Goal: Find contact information: Find contact information

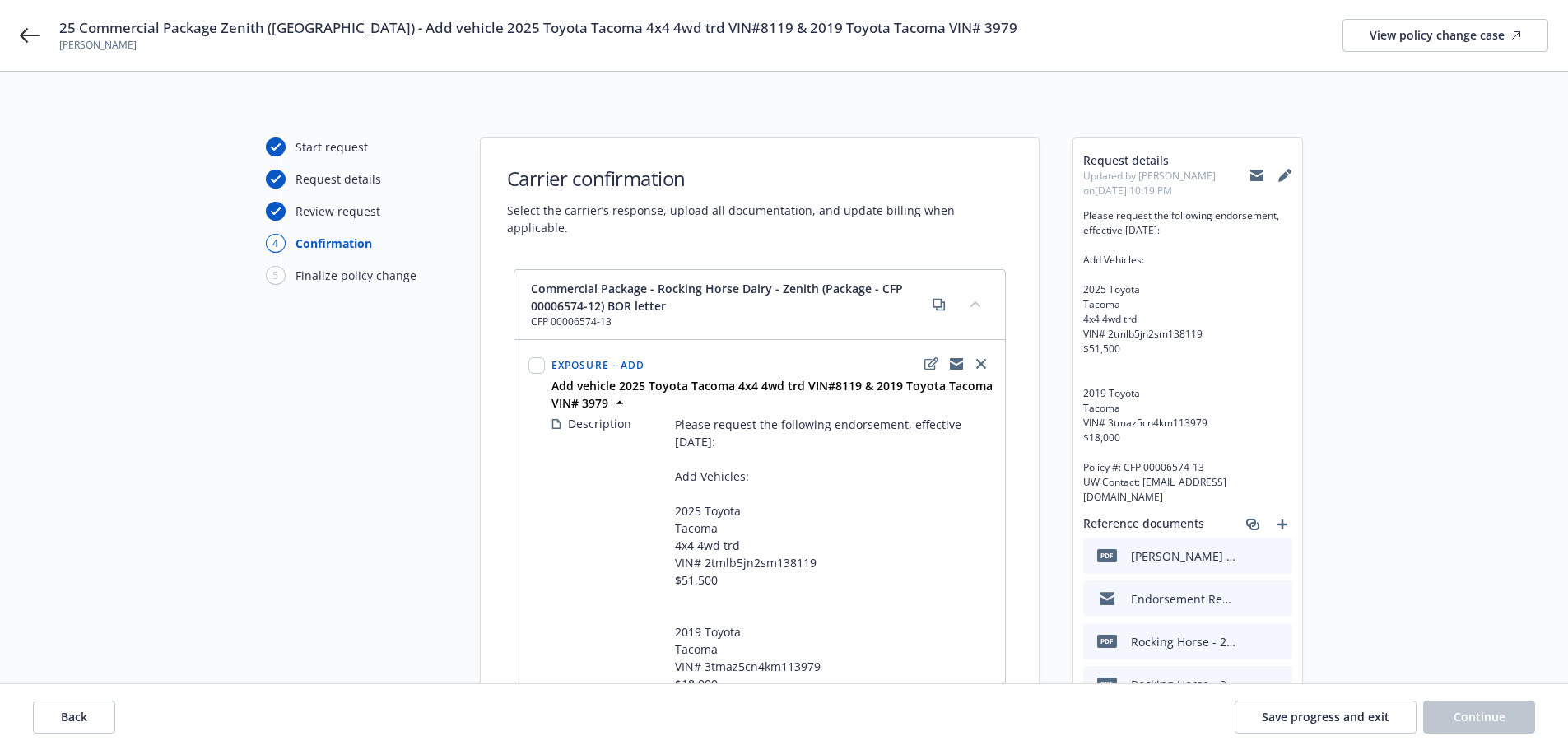
click at [1251, 180] on icon at bounding box center [1257, 176] width 13 height 8
click at [1262, 174] on icon at bounding box center [1257, 176] width 13 height 8
click at [38, 25] on div "25 Commercial Package Zenith (Fairfax) - Add vehicle 2025 Toyota Tacoma 4x4 4wd…" at bounding box center [784, 35] width 1568 height 71
click at [27, 32] on icon at bounding box center [29, 35] width 20 height 20
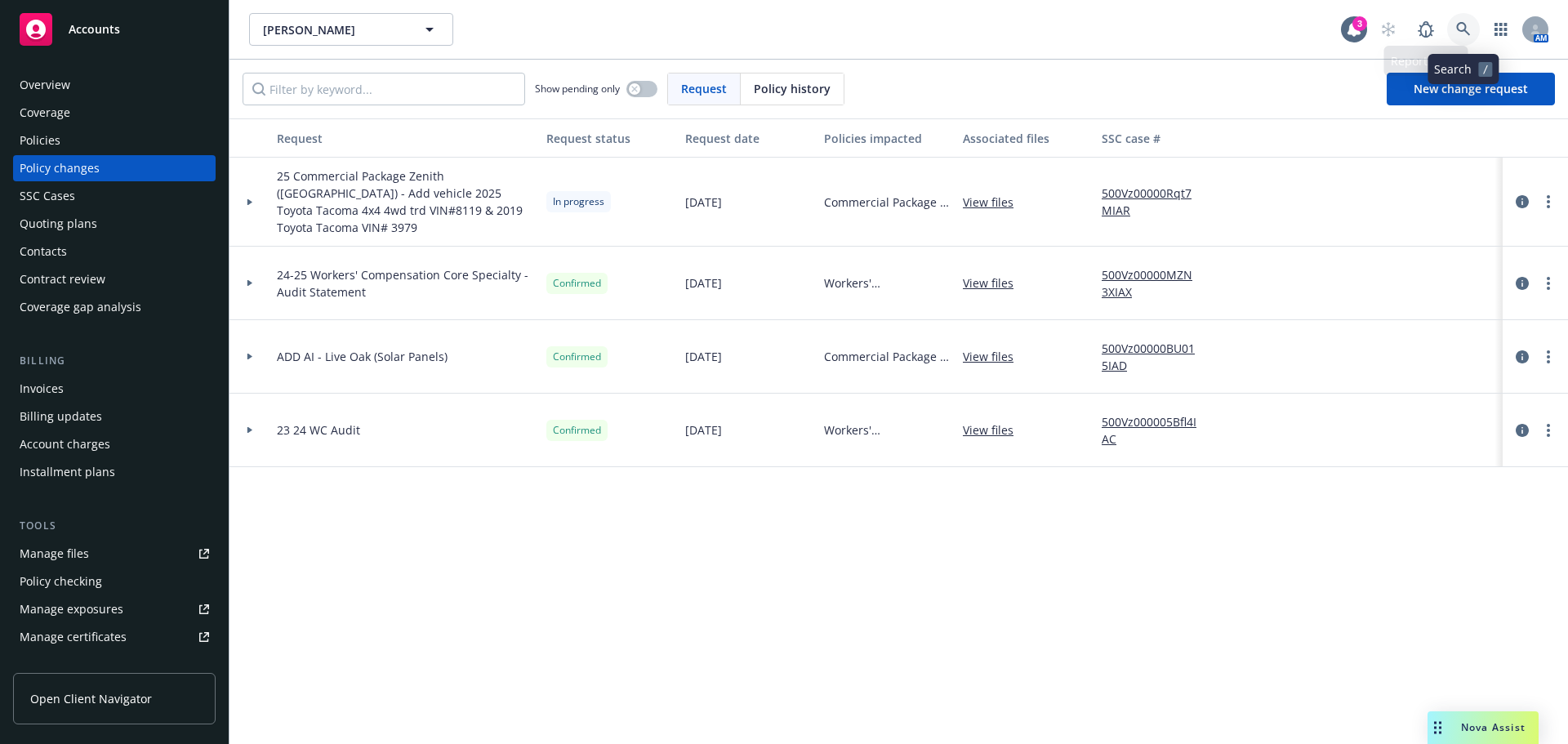
click at [1456, 33] on link at bounding box center [1463, 29] width 32 height 32
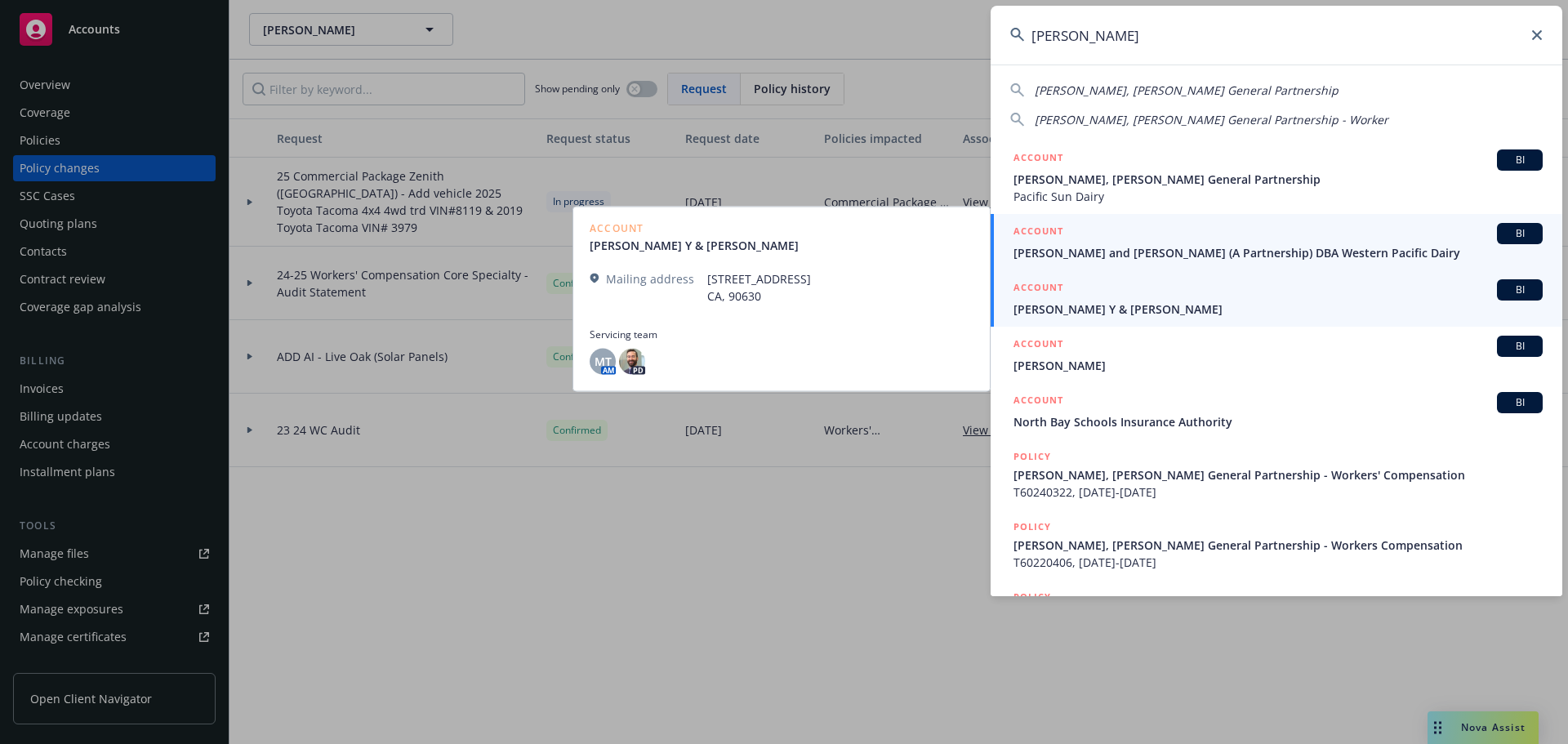
type input "paul beno"
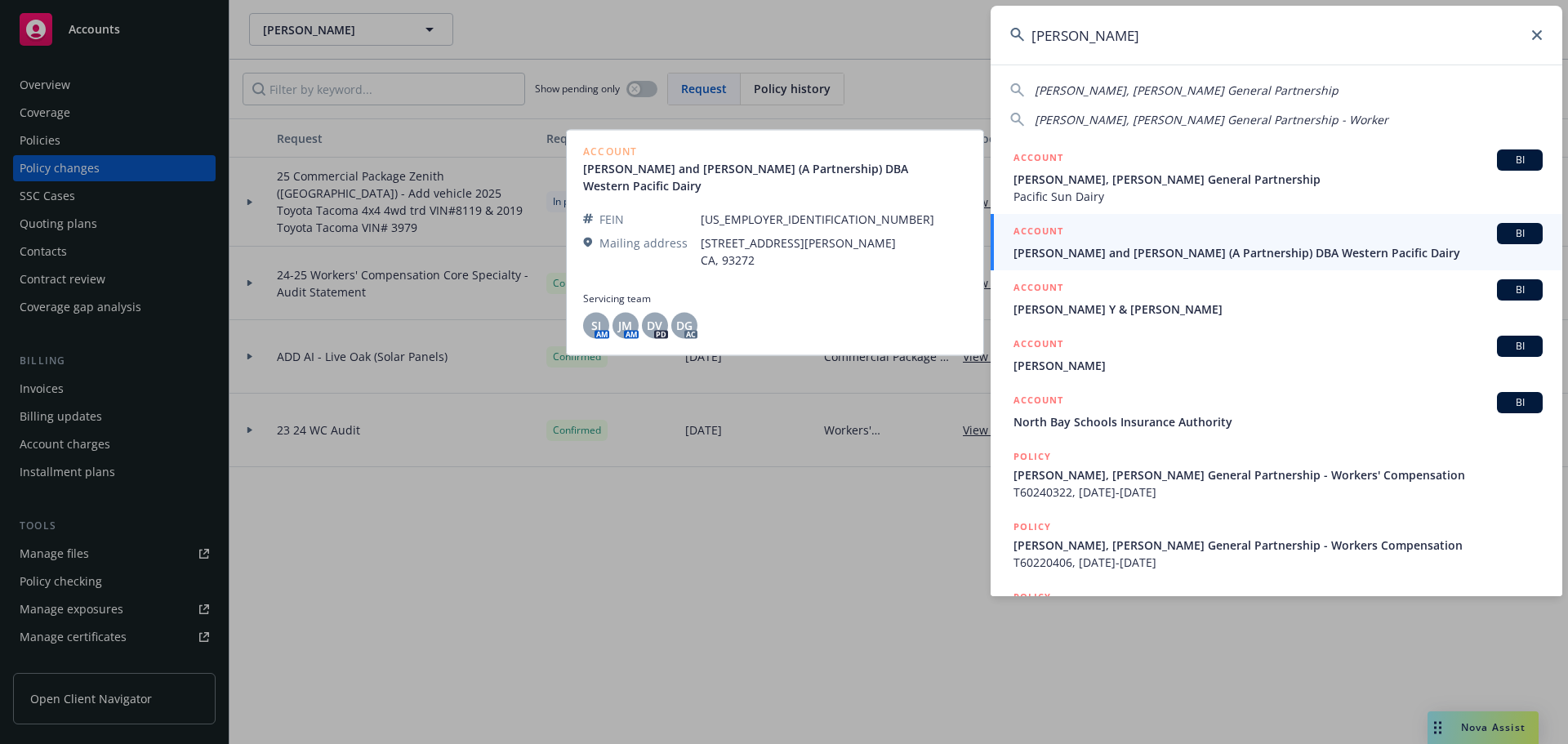
click at [1139, 242] on div "ACCOUNT BI" at bounding box center [1278, 233] width 529 height 21
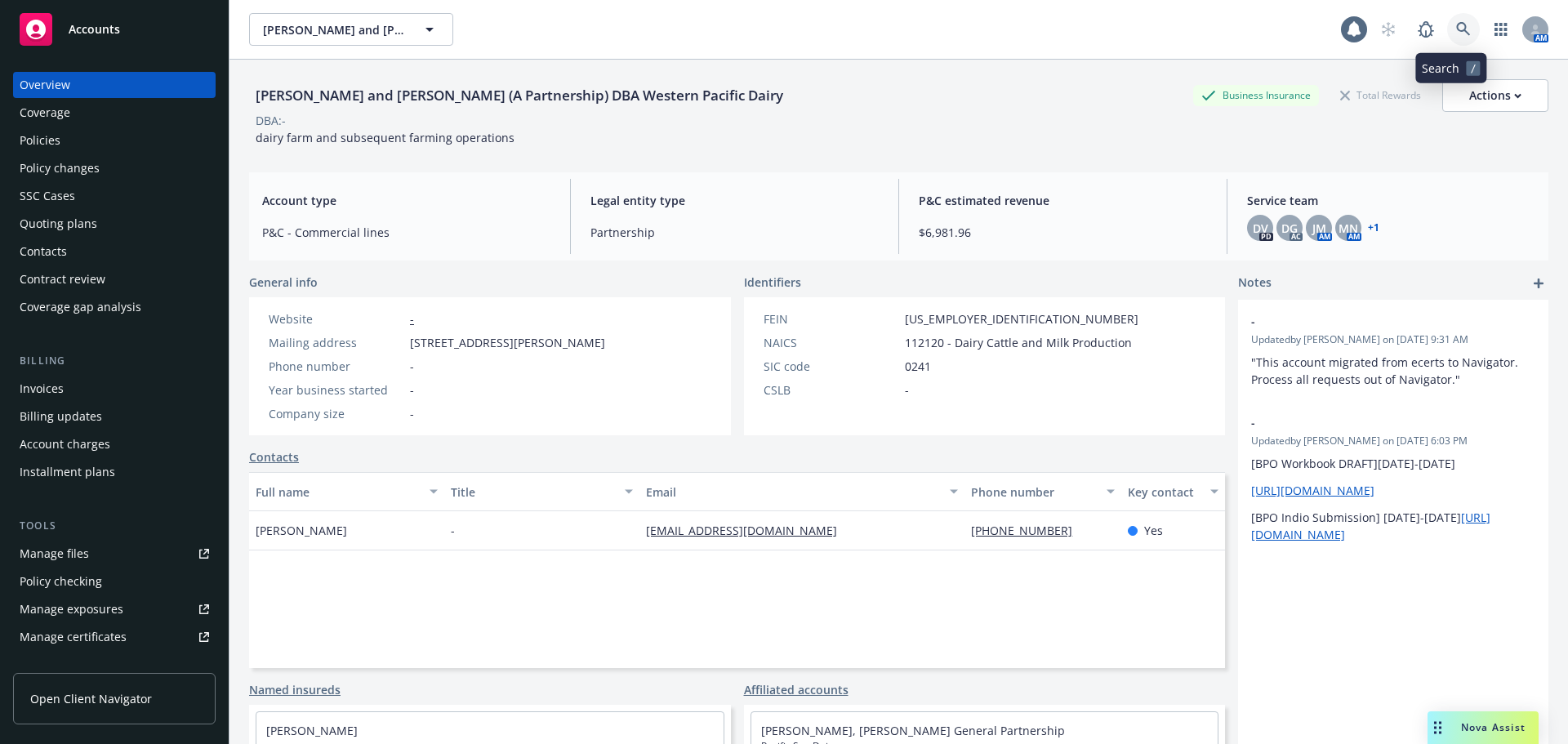
click at [1456, 31] on icon at bounding box center [1463, 29] width 14 height 14
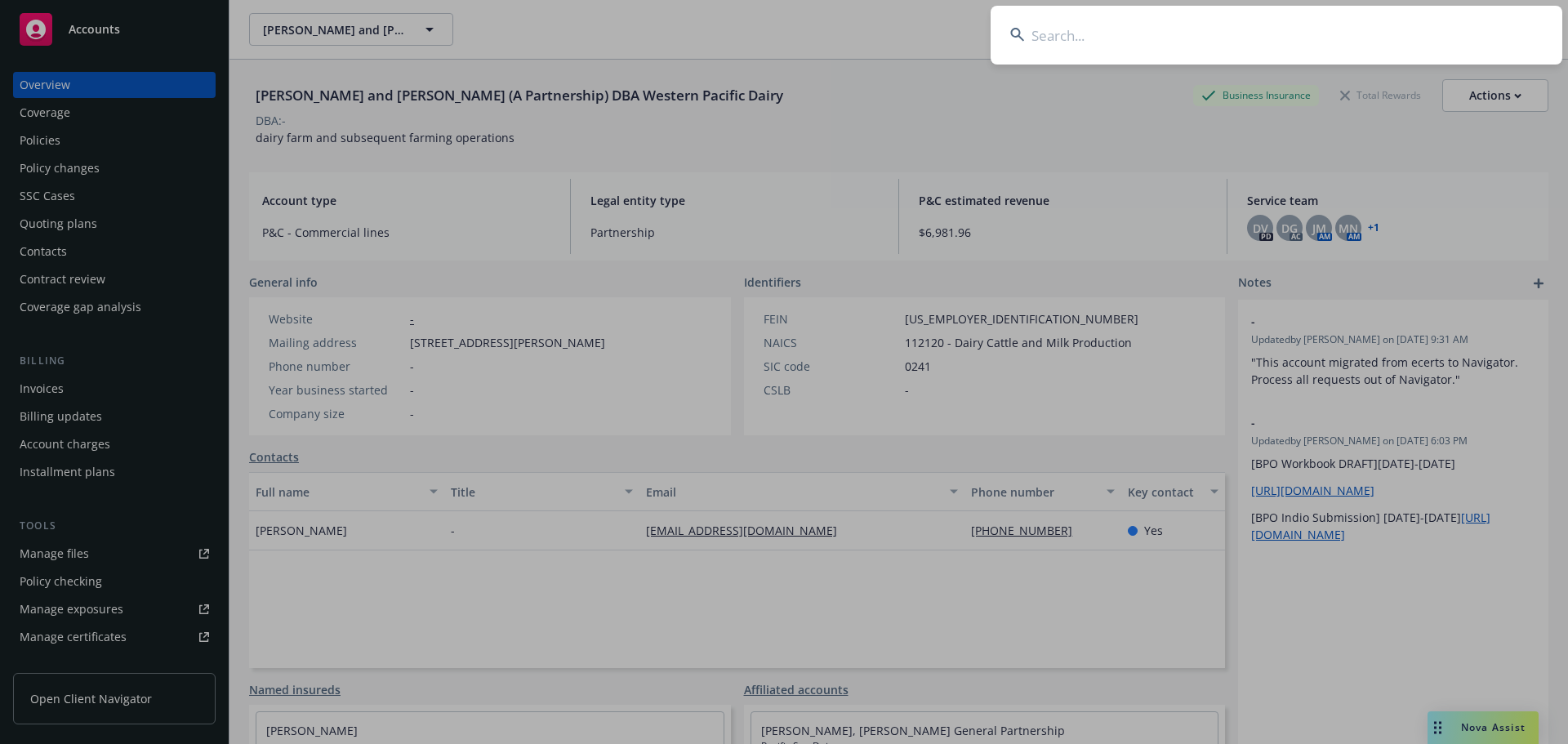
click at [1063, 35] on input at bounding box center [1276, 35] width 572 height 59
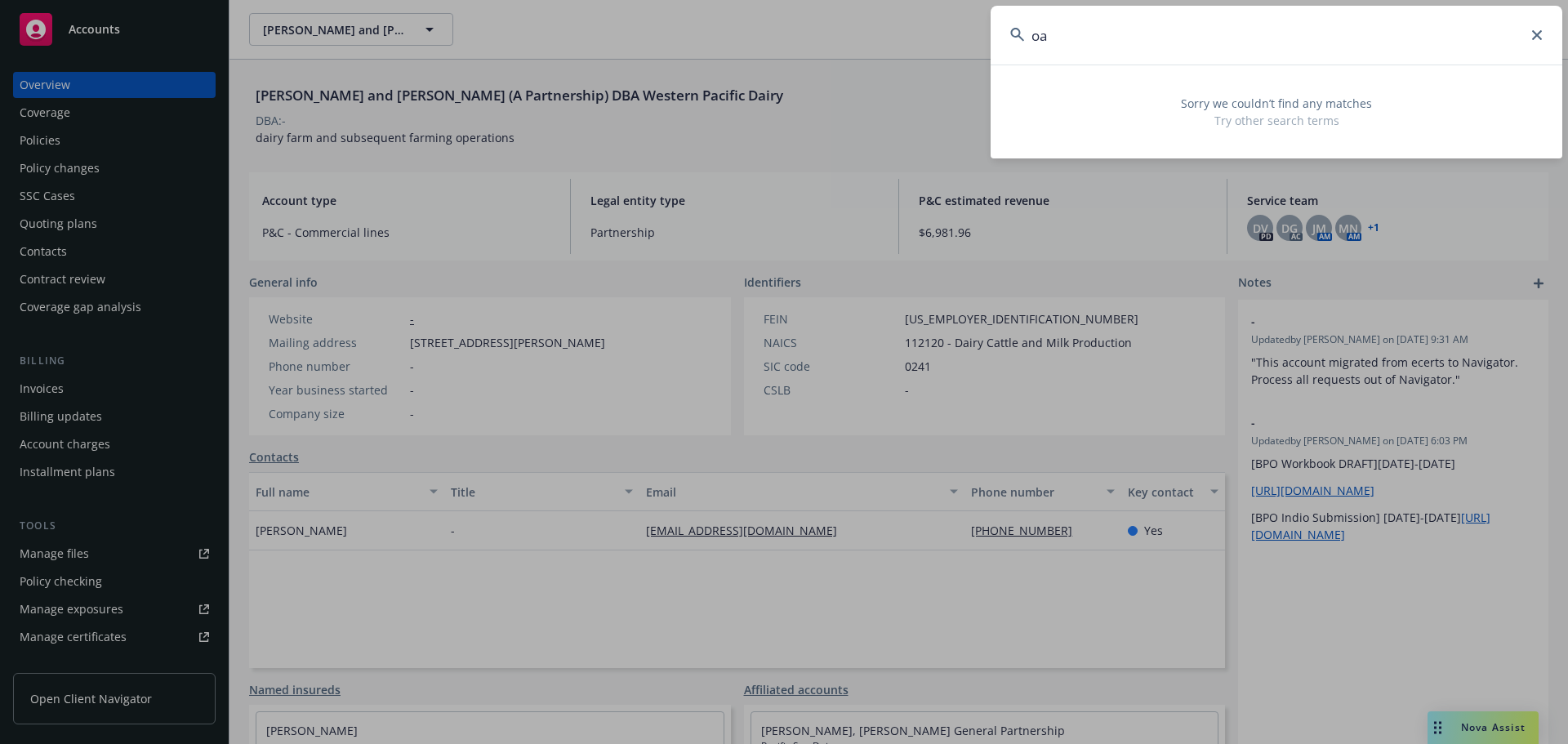
type input "o"
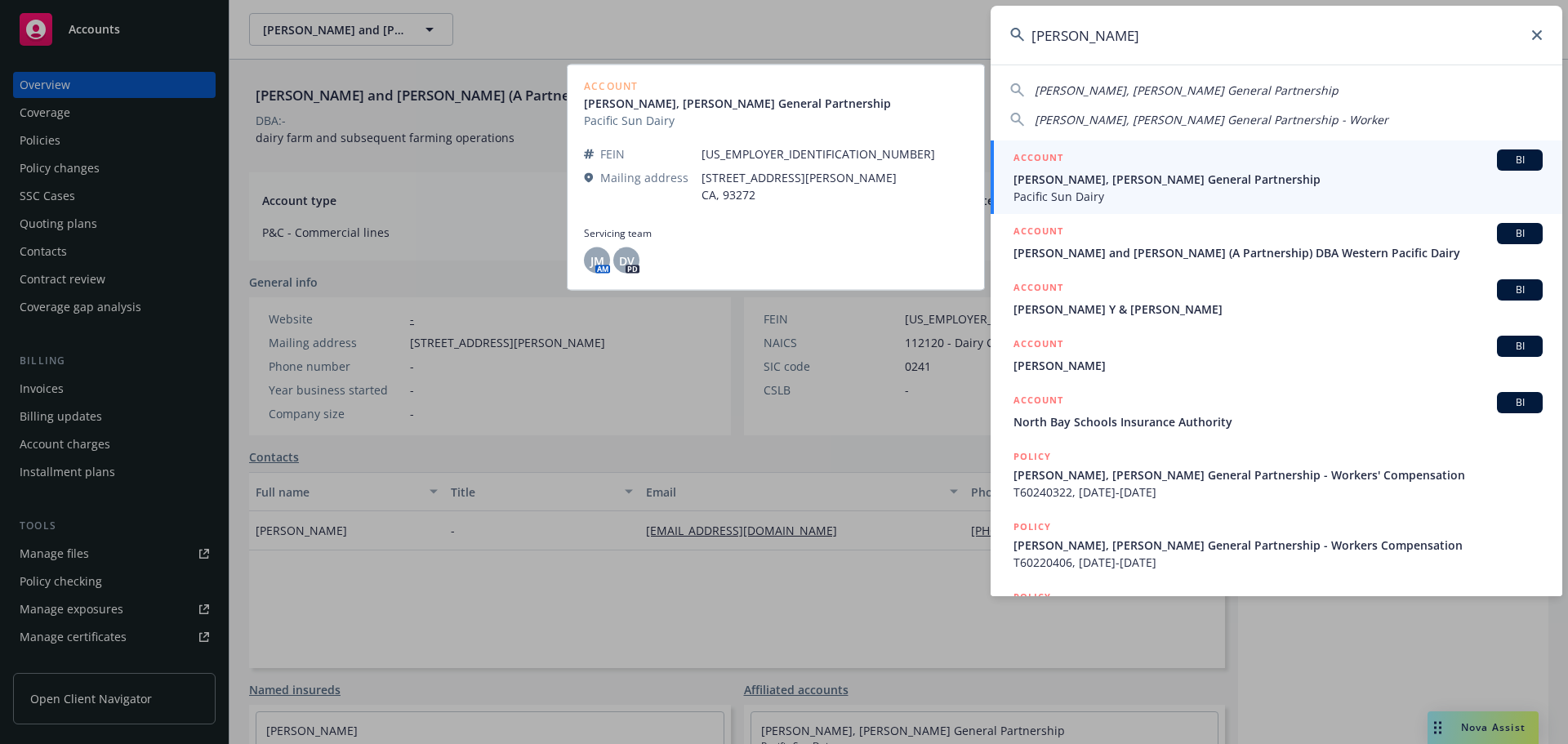
type input "paul beno"
click at [1207, 184] on span "Paul Beno, Nancy Beno General Partnership" at bounding box center [1278, 179] width 529 height 17
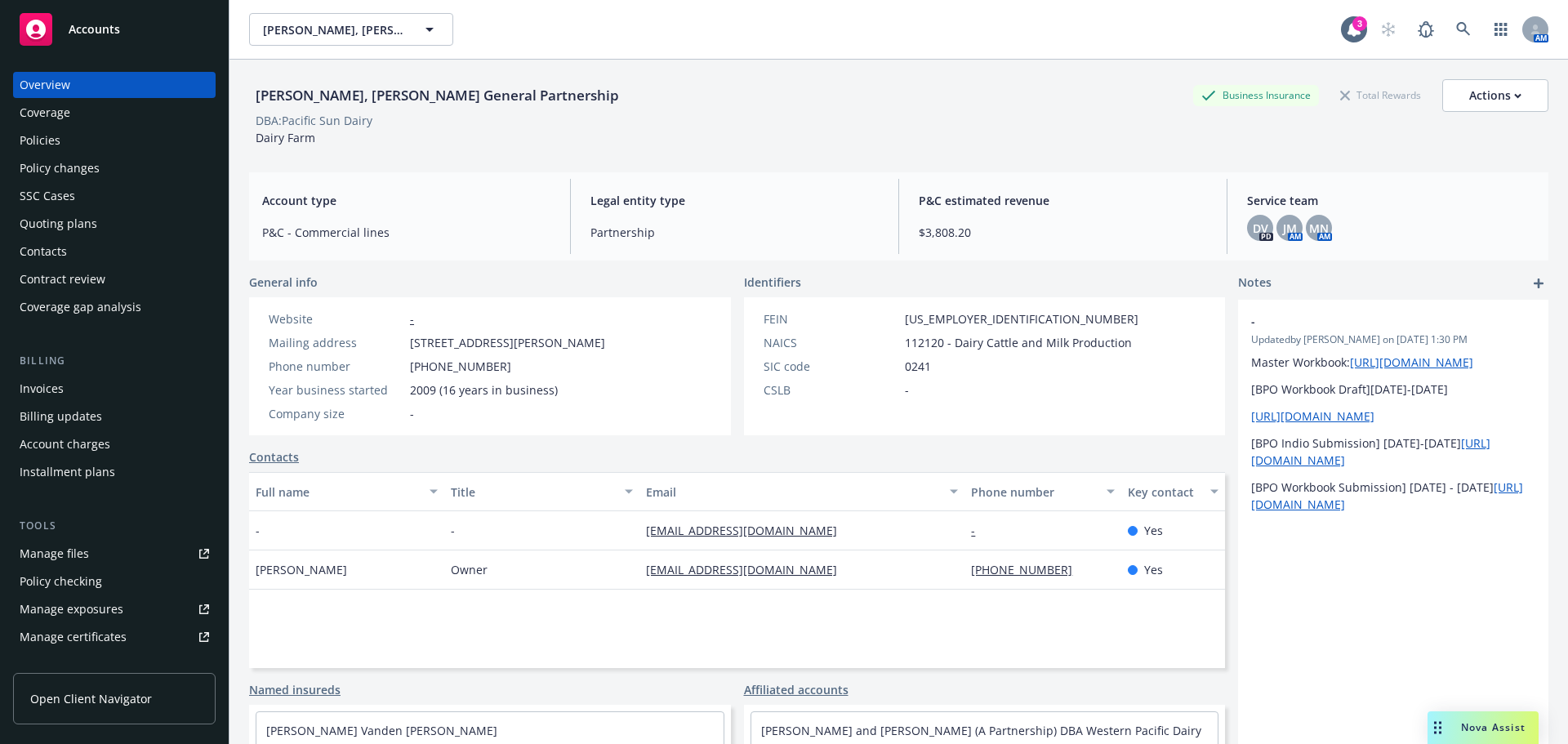
click at [125, 138] on div "Policies" at bounding box center [114, 140] width 189 height 26
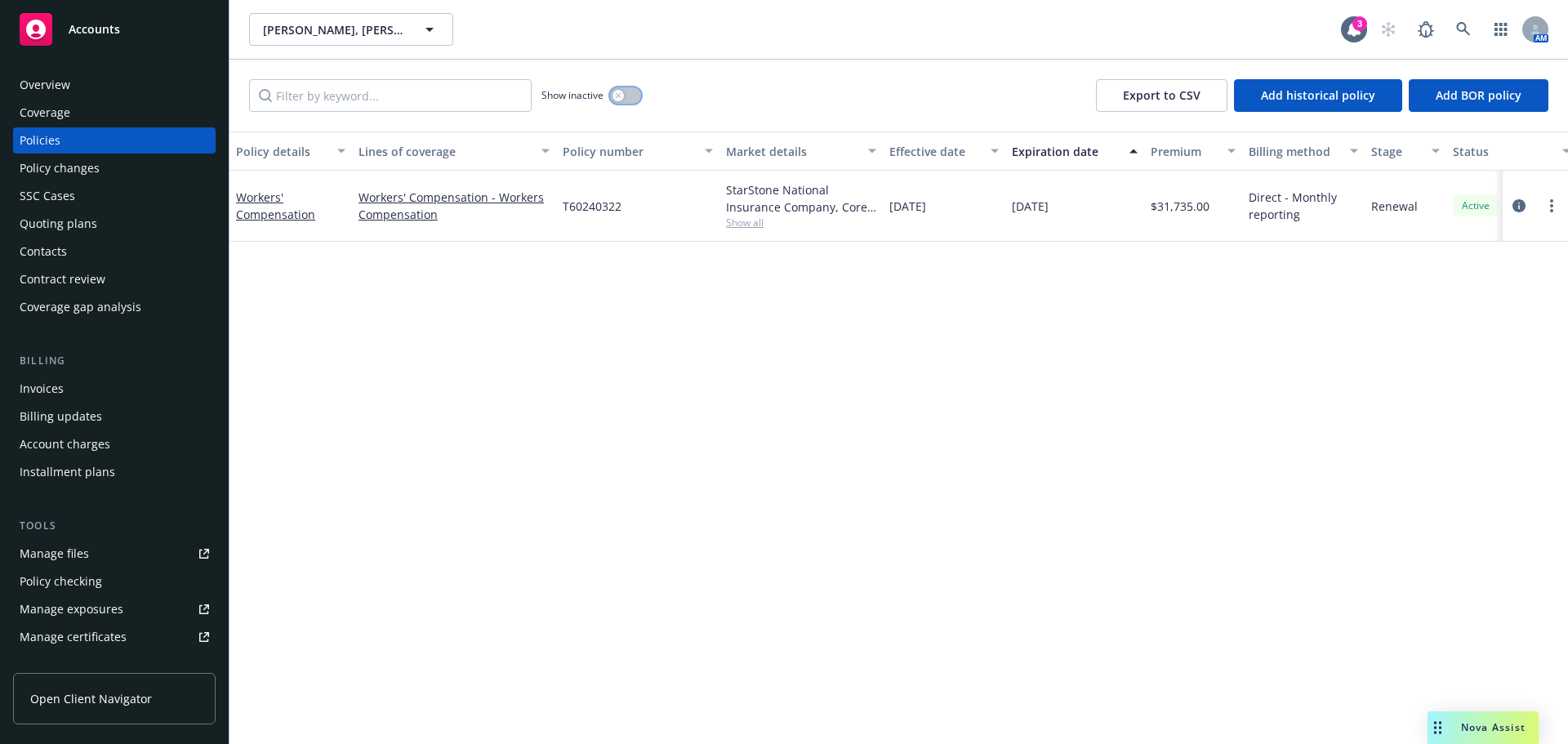
click at [617, 97] on icon "button" at bounding box center [618, 95] width 6 height 6
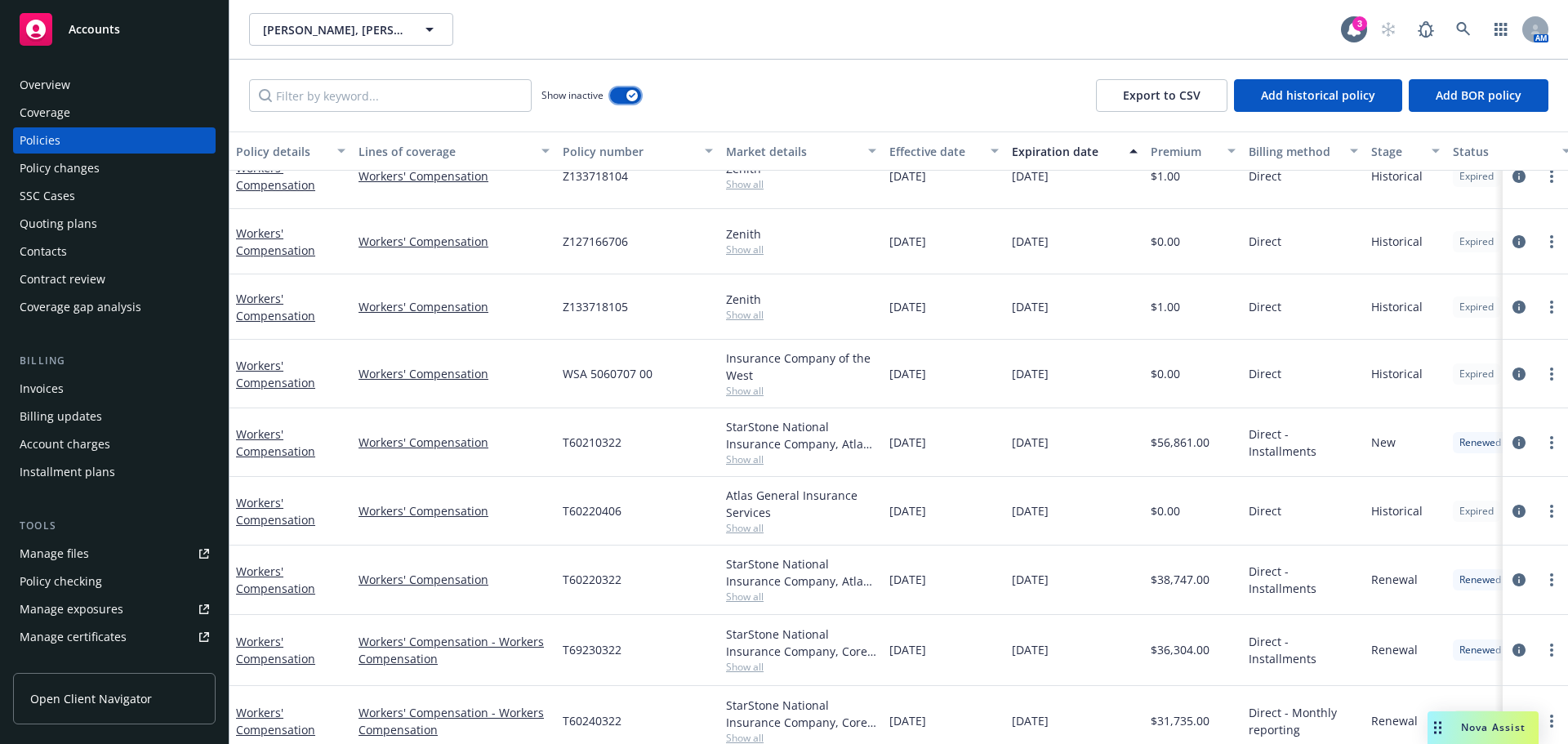
scroll to position [223, 0]
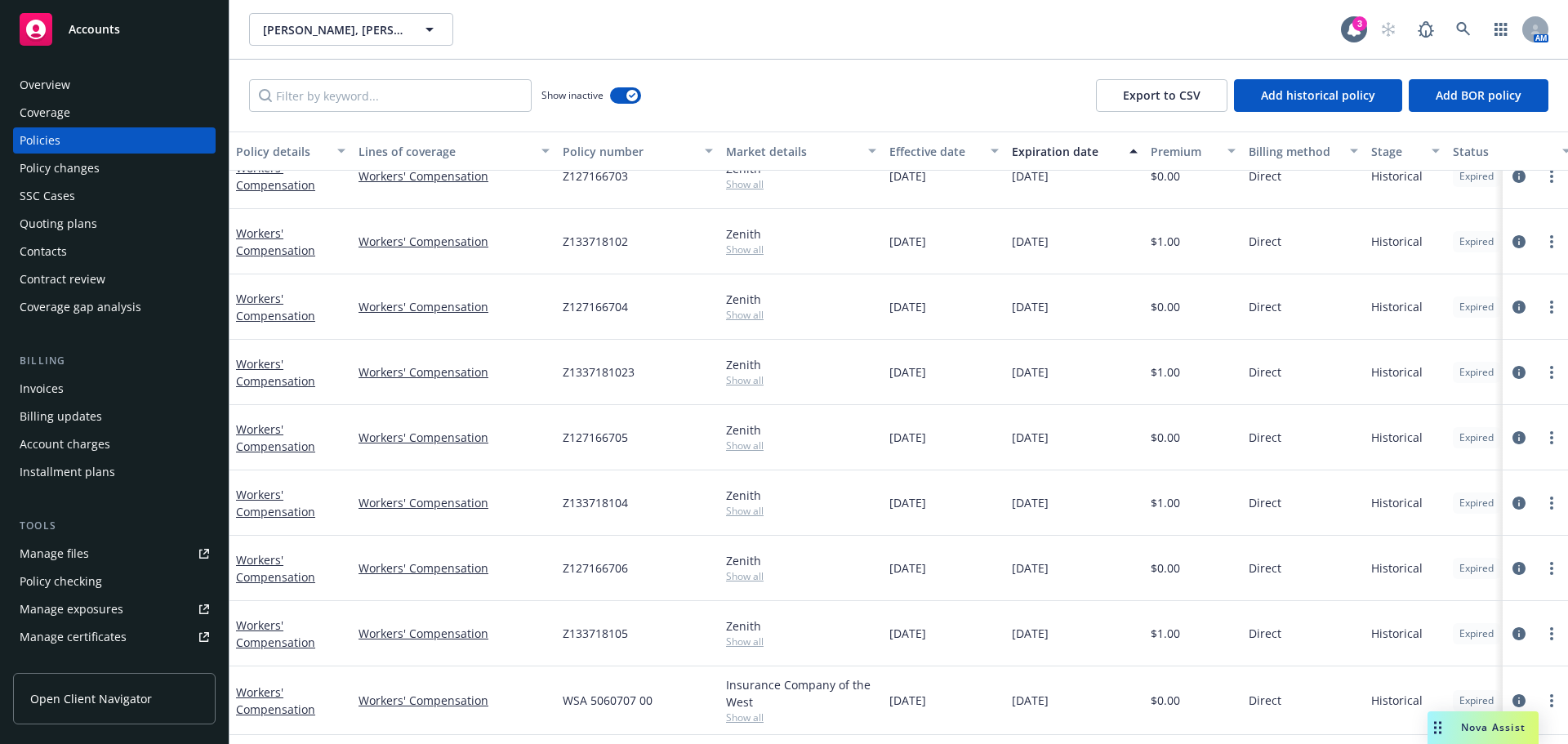
click at [133, 87] on div "Overview" at bounding box center [114, 85] width 189 height 26
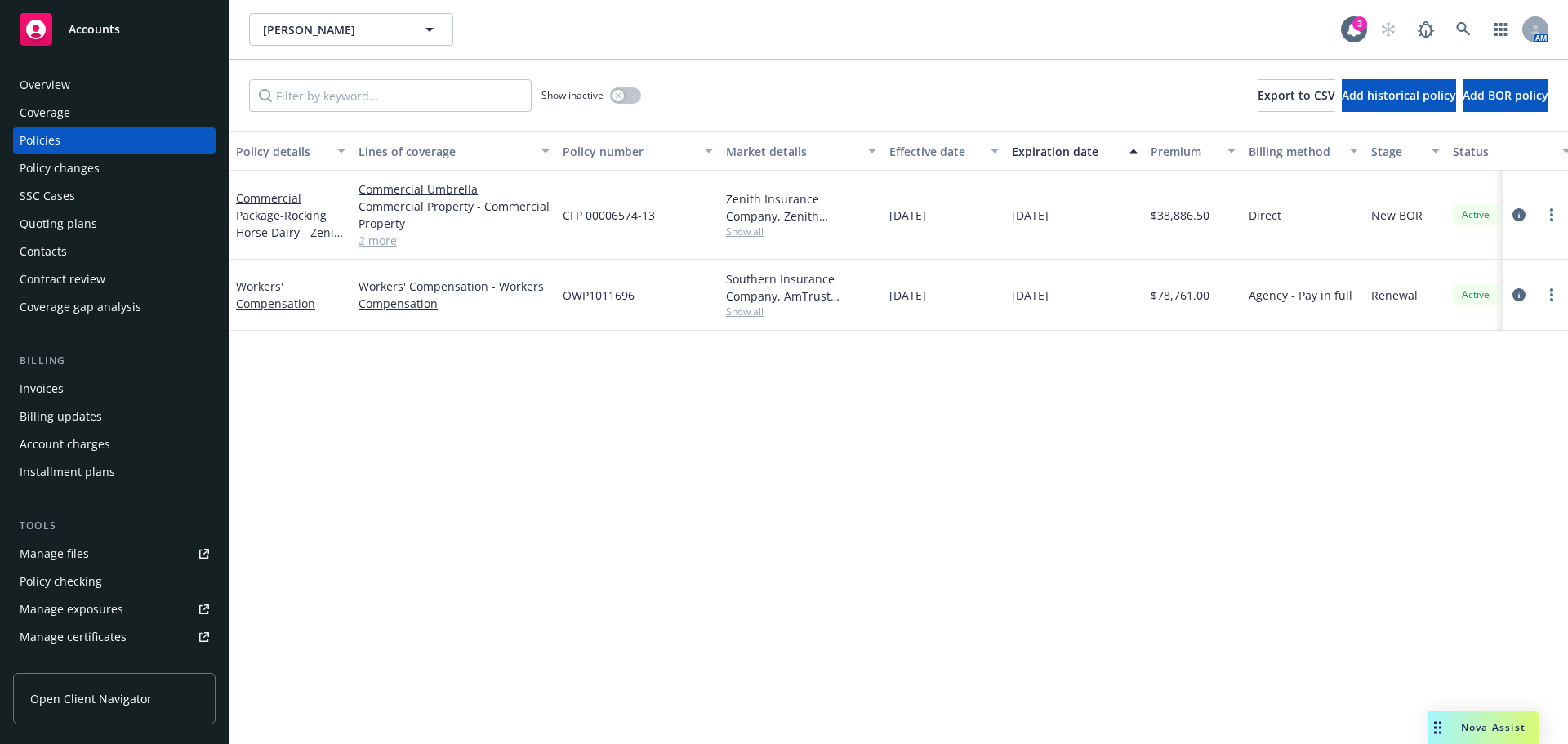
click at [67, 242] on div "Contacts" at bounding box center [114, 251] width 189 height 26
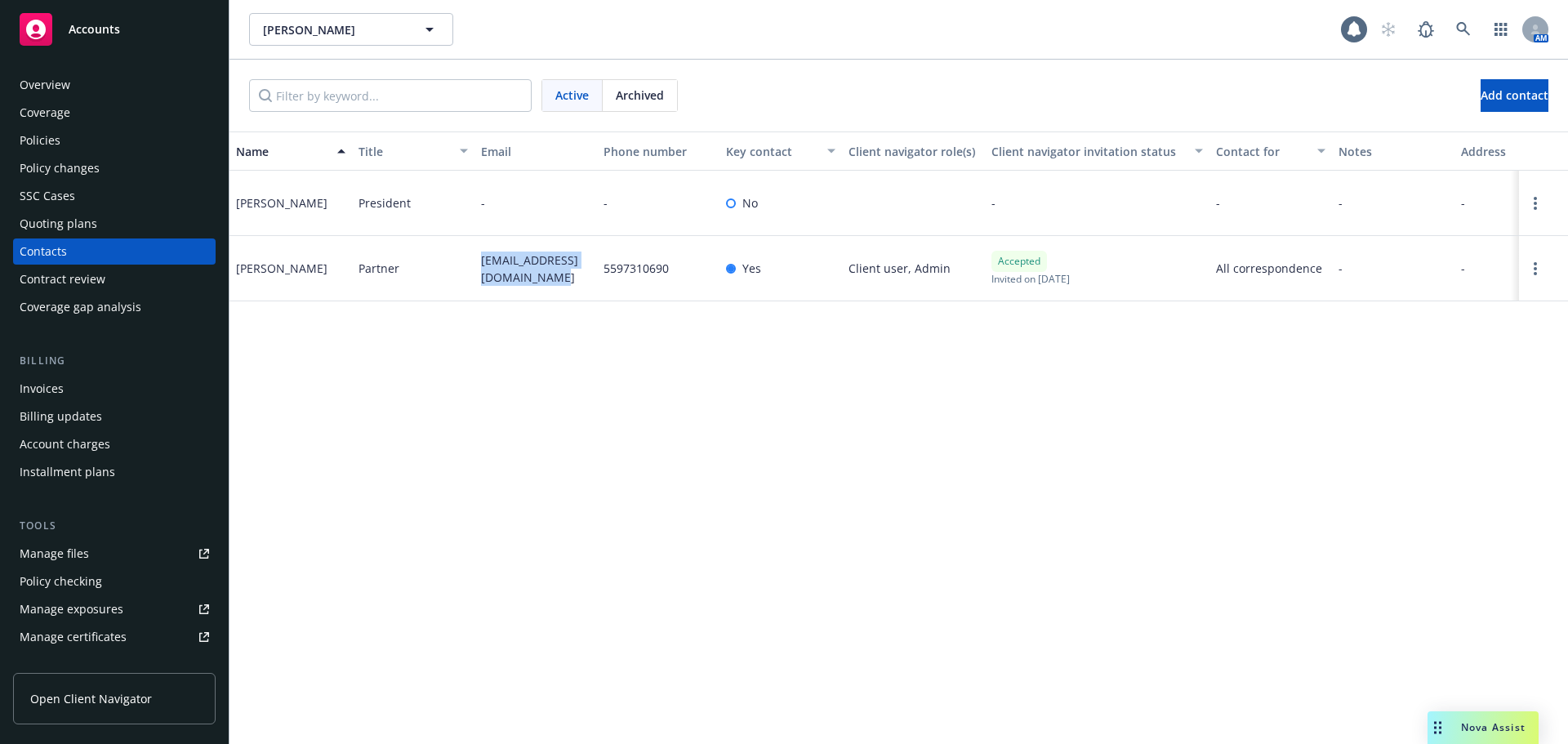
drag, startPoint x: 539, startPoint y: 278, endPoint x: 471, endPoint y: 259, distance: 70.6
click at [471, 259] on div "[PERSON_NAME] Partner [EMAIL_ADDRESS][DOMAIN_NAME] 5597310690 Yes Client user, …" at bounding box center [898, 268] width 1338 height 65
copy div "[EMAIL_ADDRESS][DOMAIN_NAME]"
click at [50, 79] on div "Overview" at bounding box center [45, 85] width 51 height 26
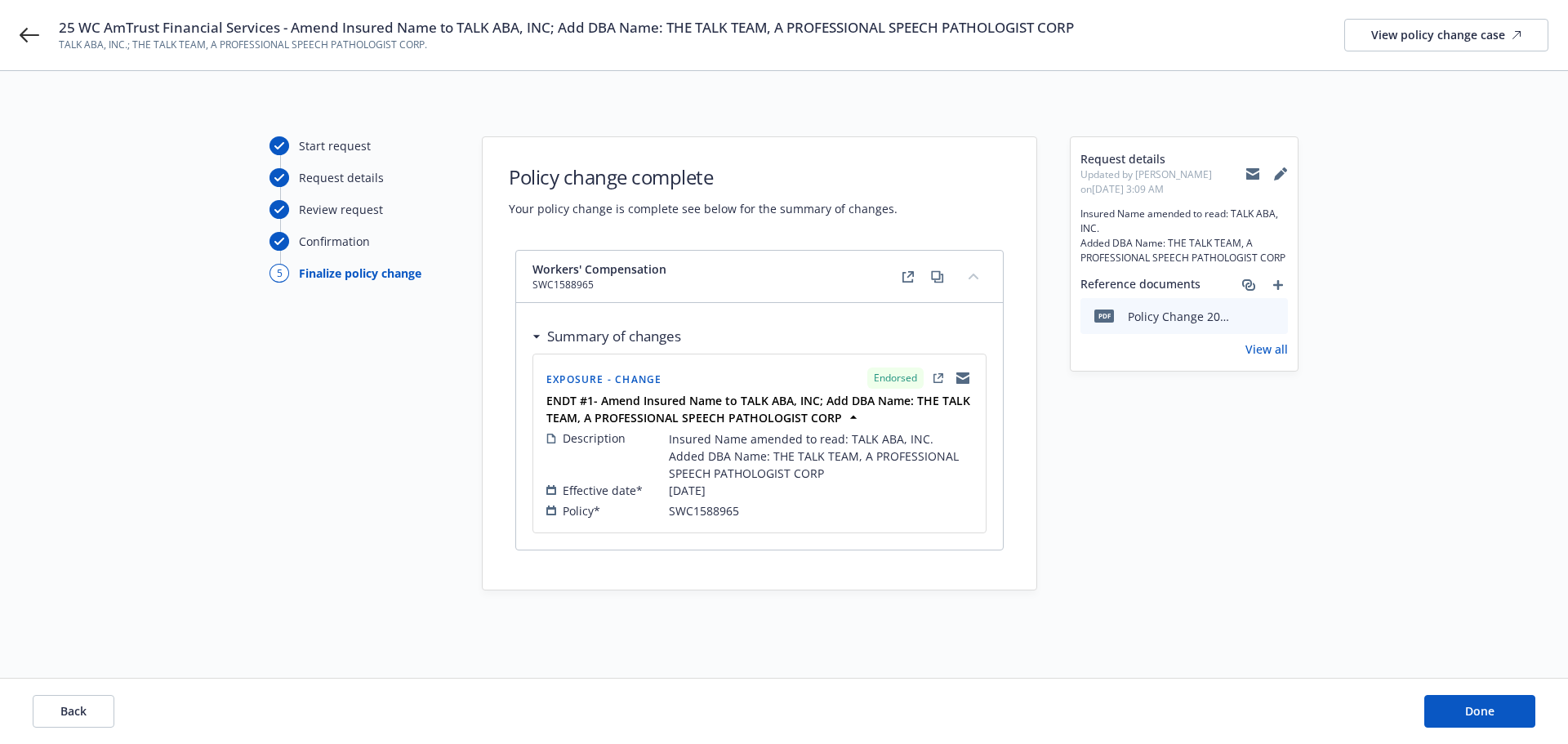
click at [1255, 174] on icon at bounding box center [1252, 173] width 13 height 13
